Goal: Find specific page/section: Find specific page/section

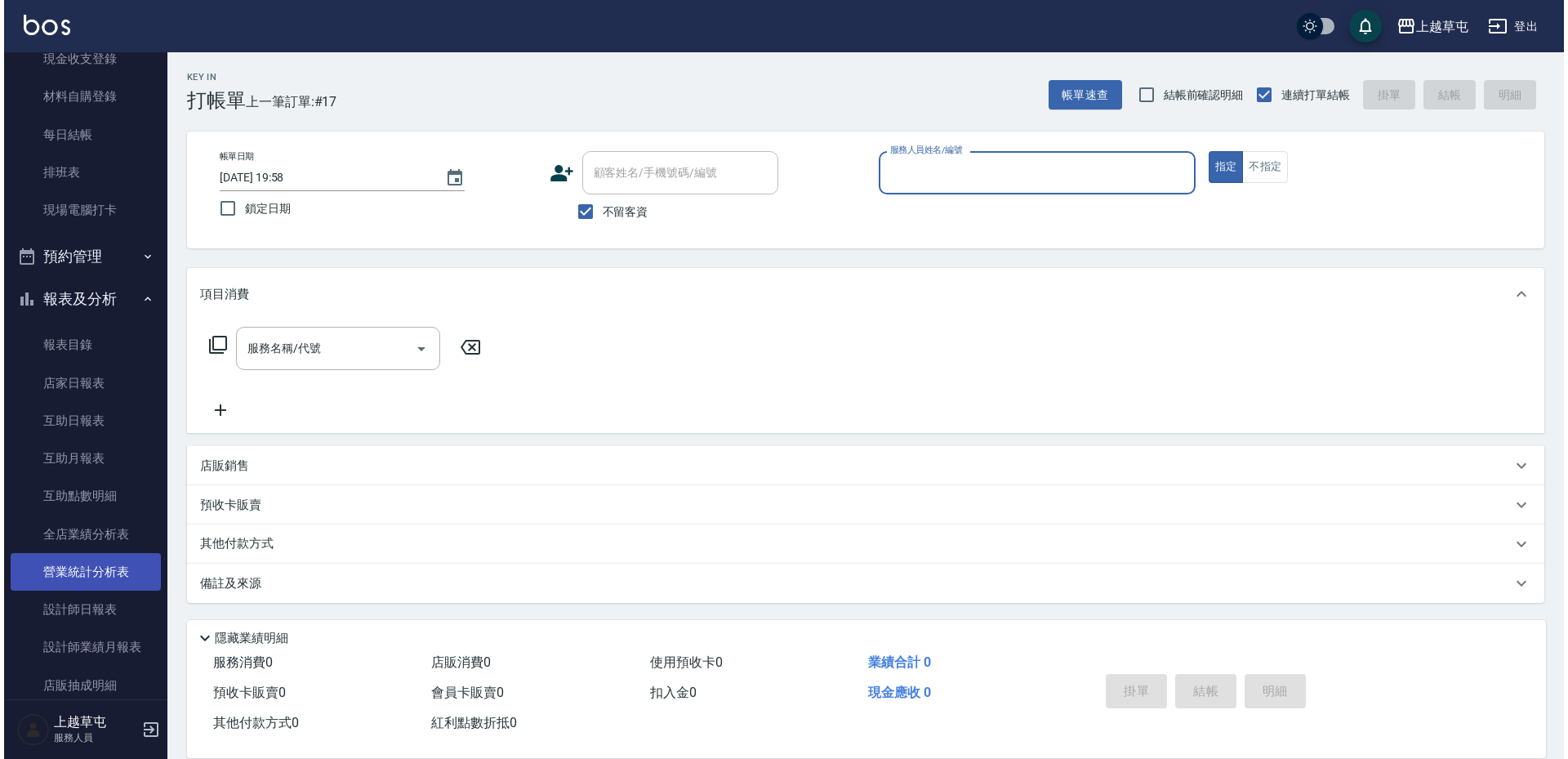
scroll to position [163, 0]
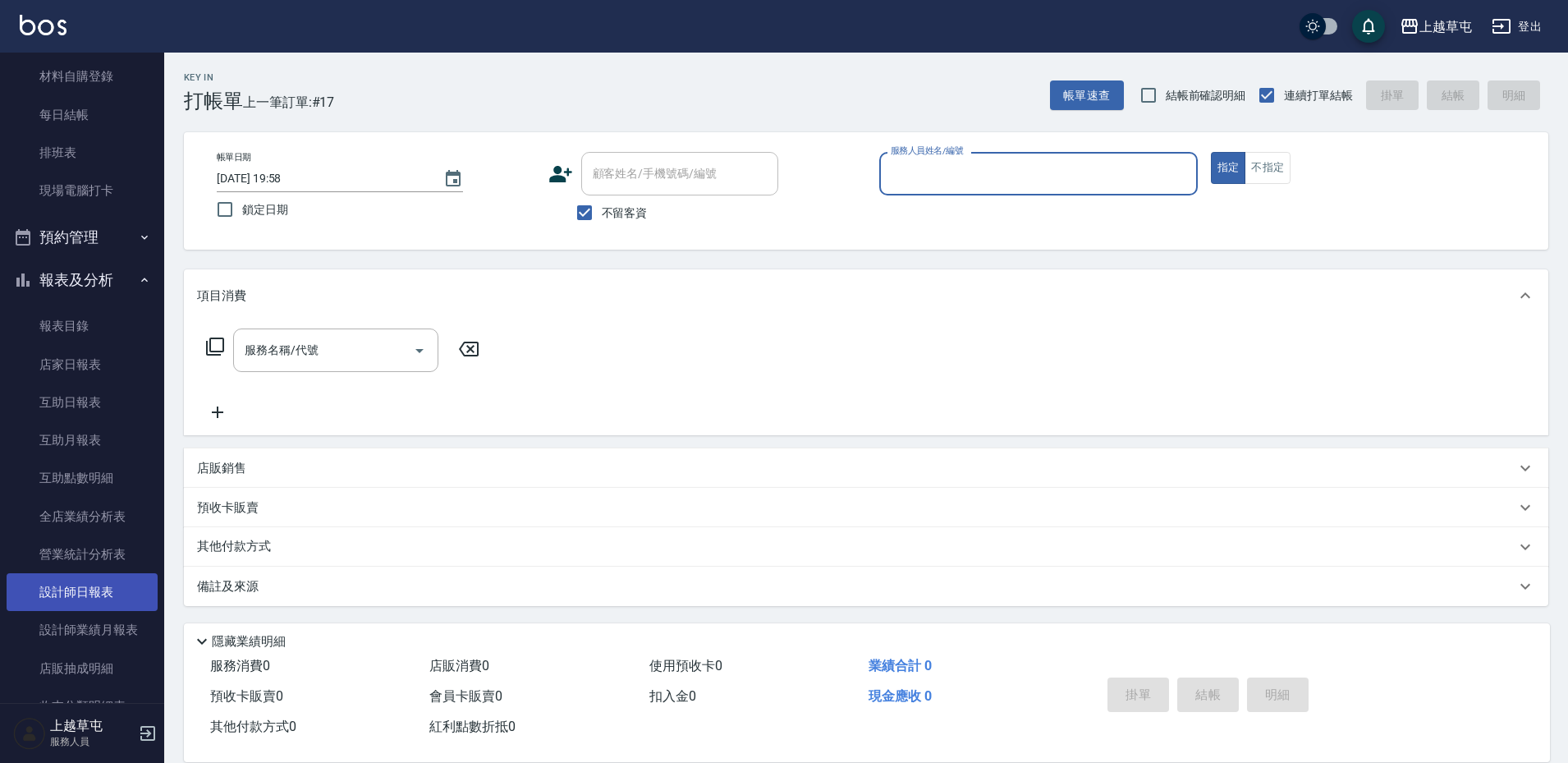
click at [102, 586] on link "設計師日報表" at bounding box center [82, 592] width 151 height 38
